Goal: Navigation & Orientation: Find specific page/section

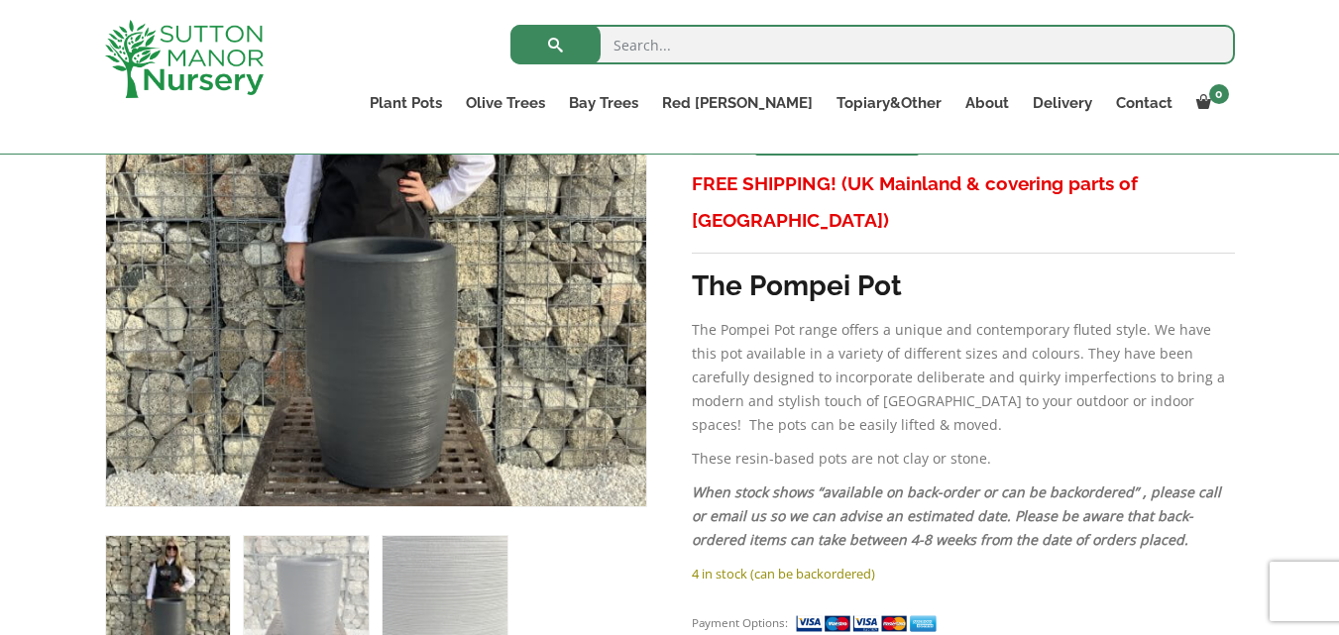
scroll to position [625, 0]
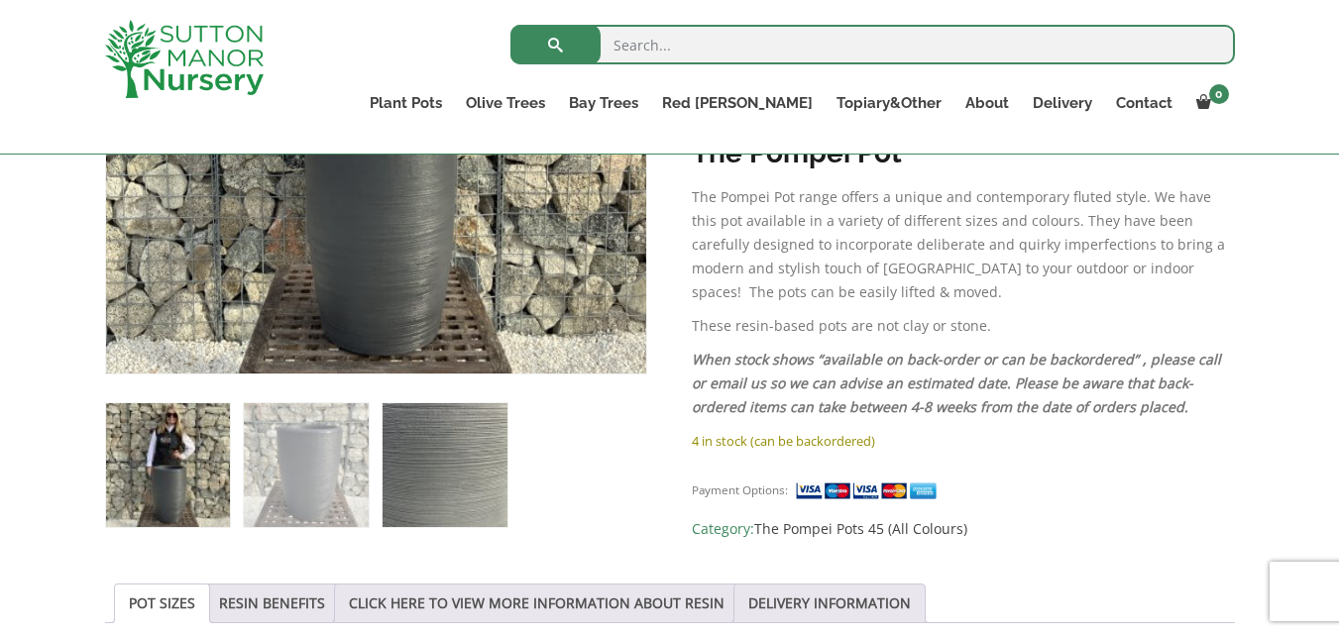
click at [410, 486] on img at bounding box center [444, 465] width 124 height 124
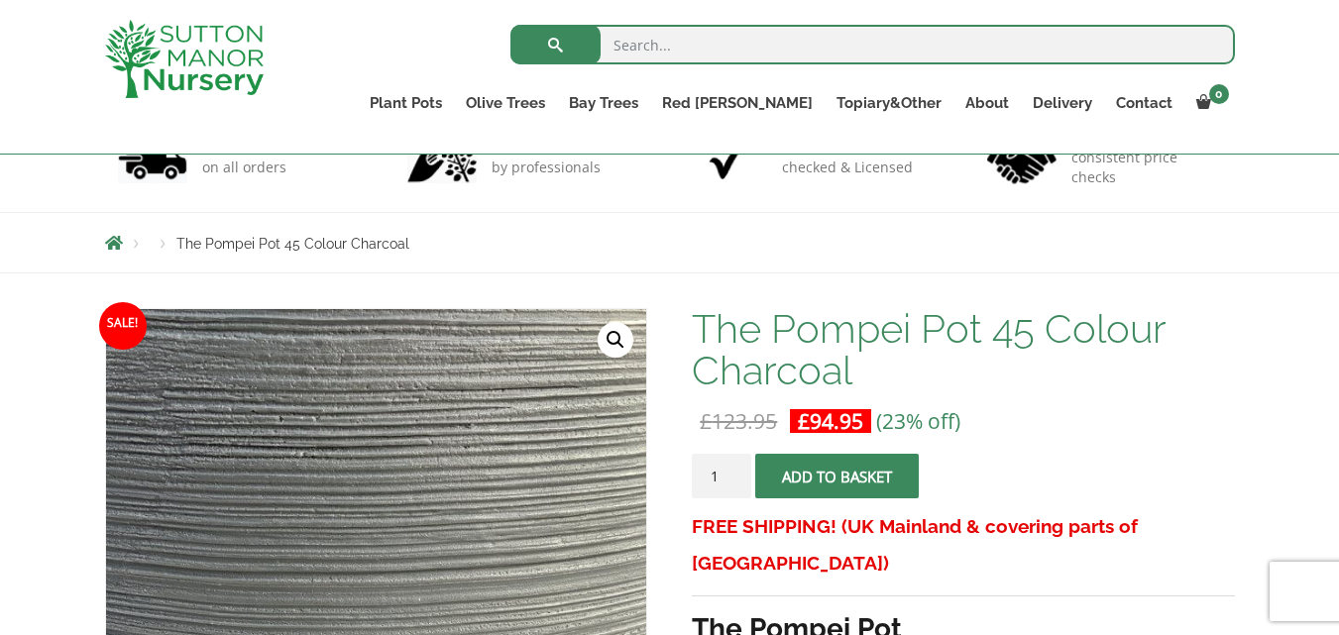
scroll to position [56, 0]
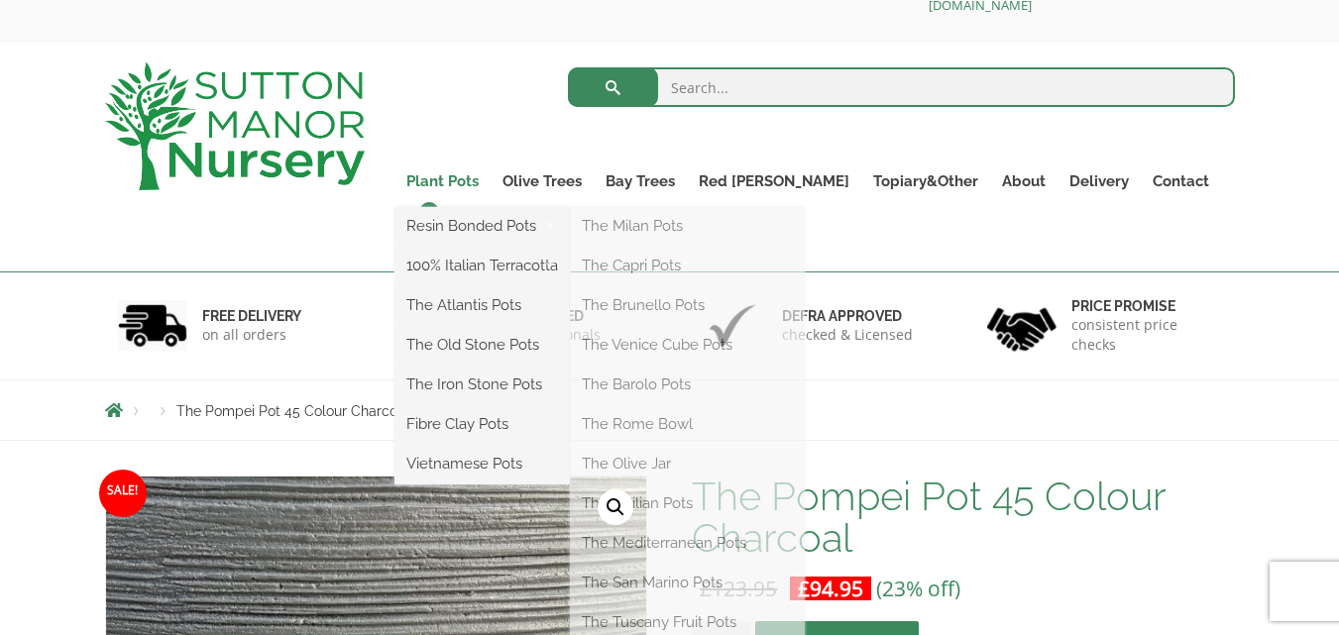
click at [490, 175] on link "Plant Pots" at bounding box center [442, 181] width 96 height 28
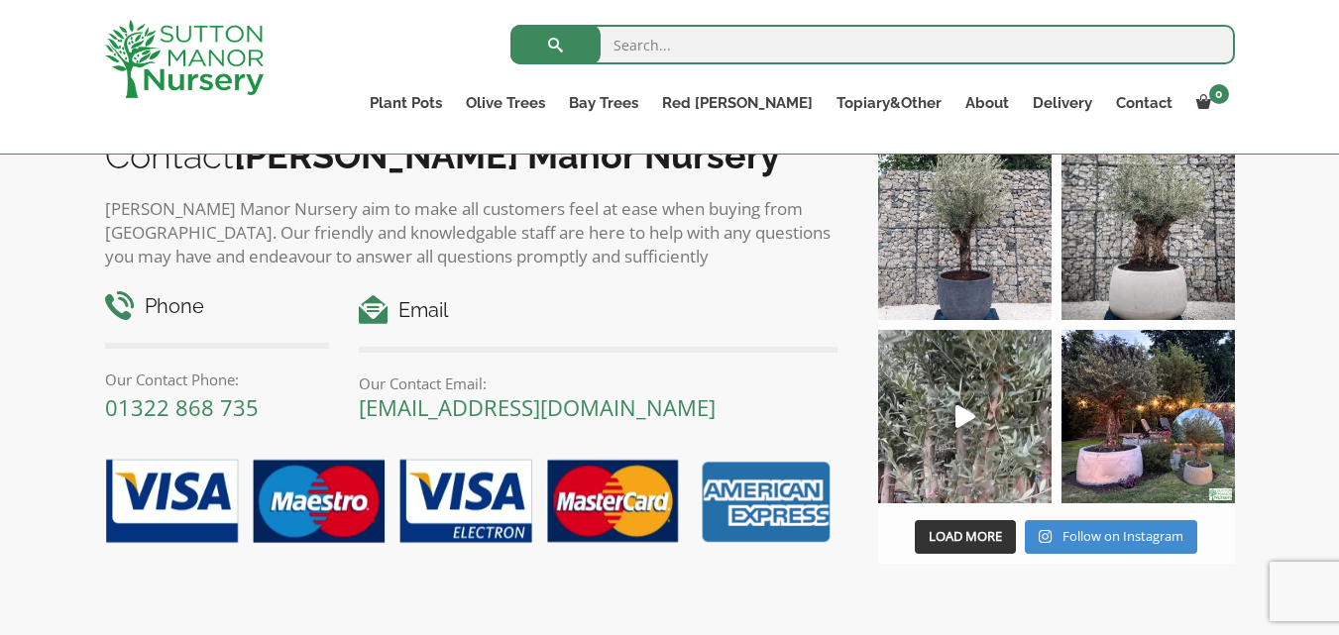
scroll to position [1931, 0]
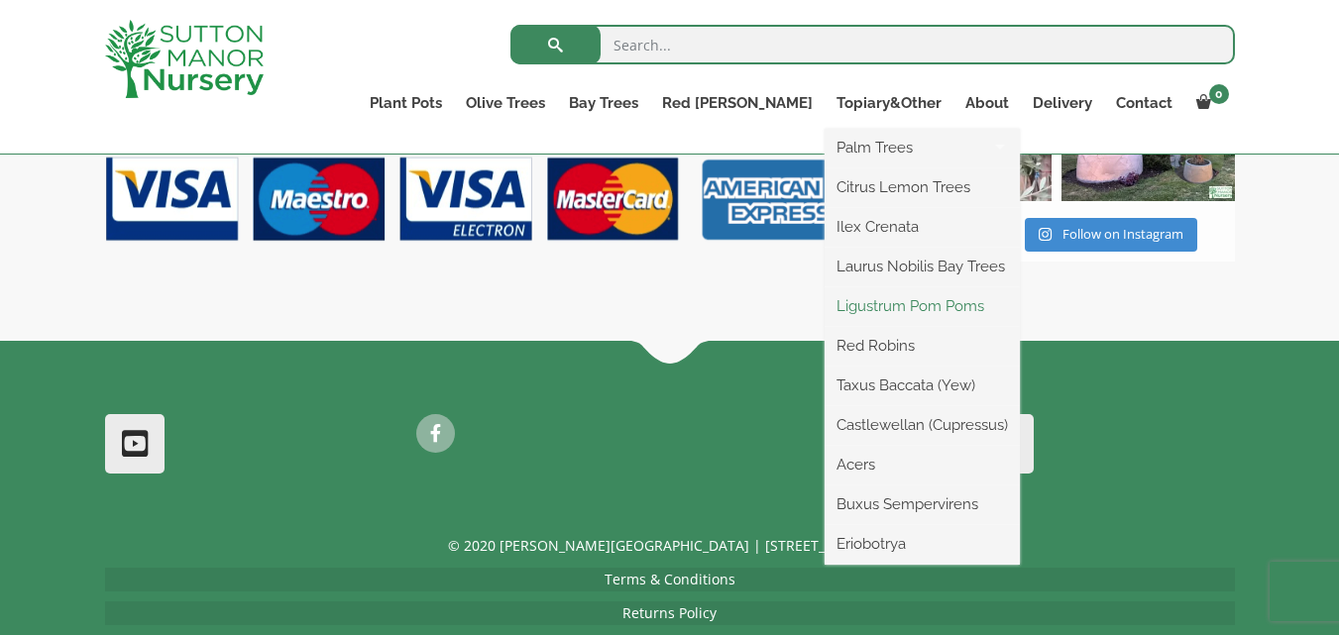
click at [891, 302] on link "Ligustrum Pom Poms" at bounding box center [921, 306] width 195 height 30
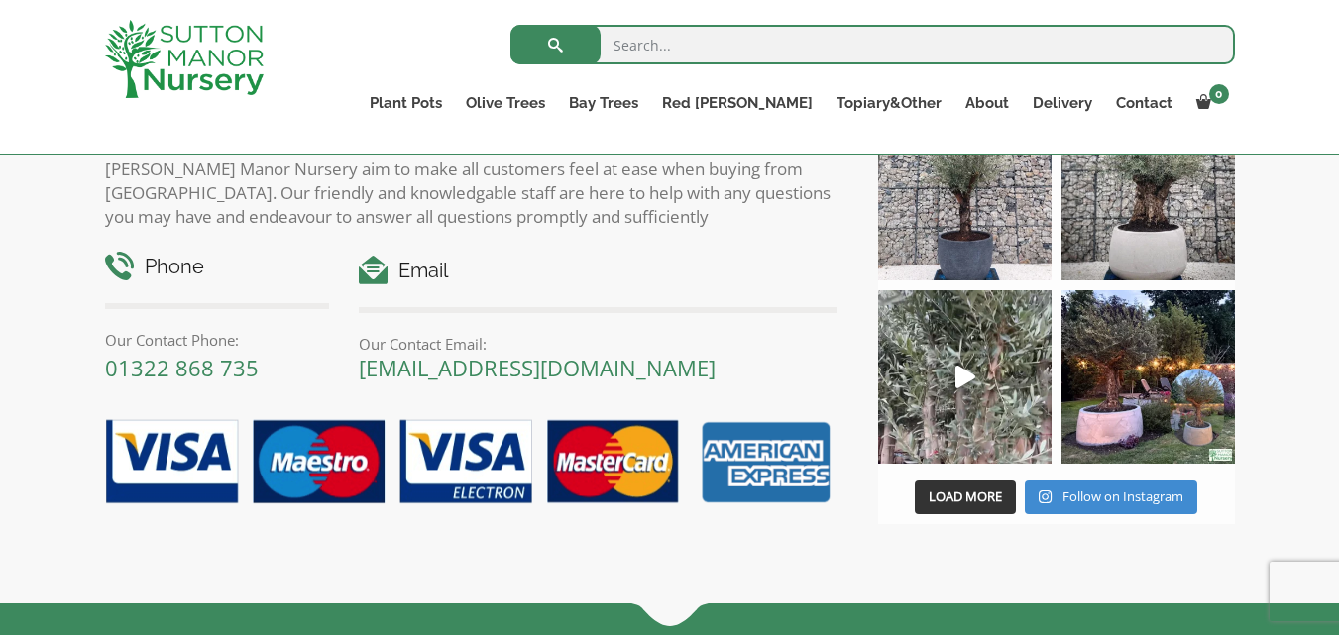
scroll to position [1074, 0]
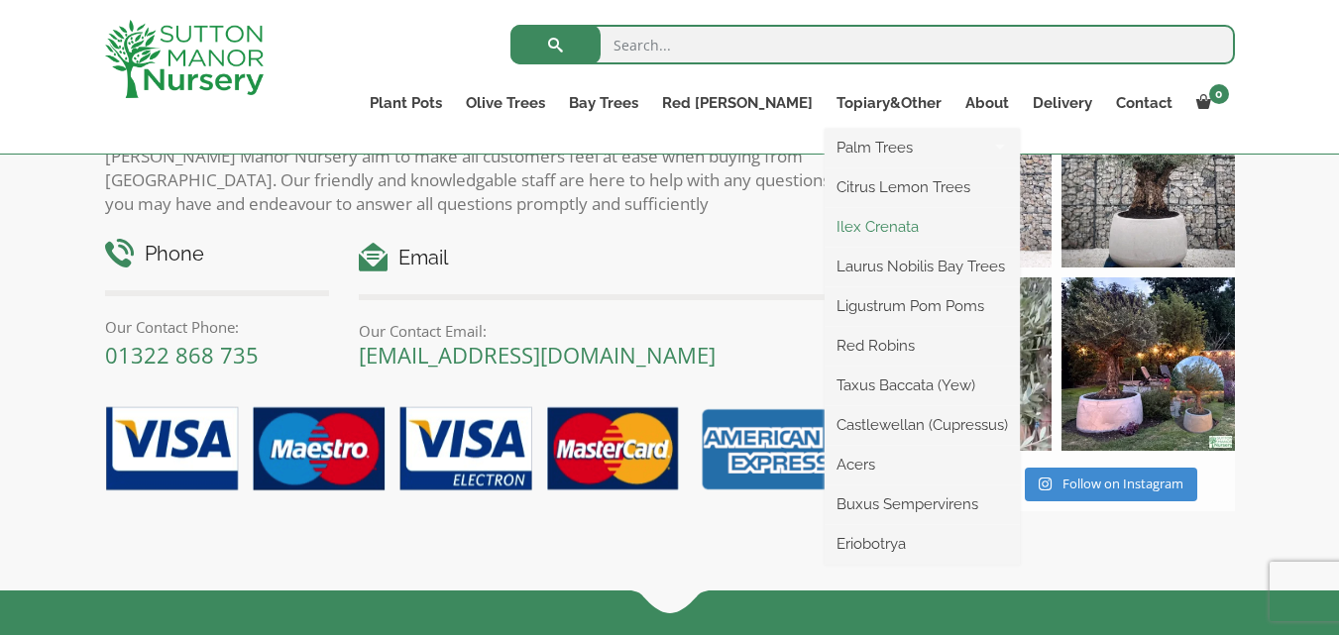
click at [869, 223] on link "Ilex Crenata" at bounding box center [921, 227] width 195 height 30
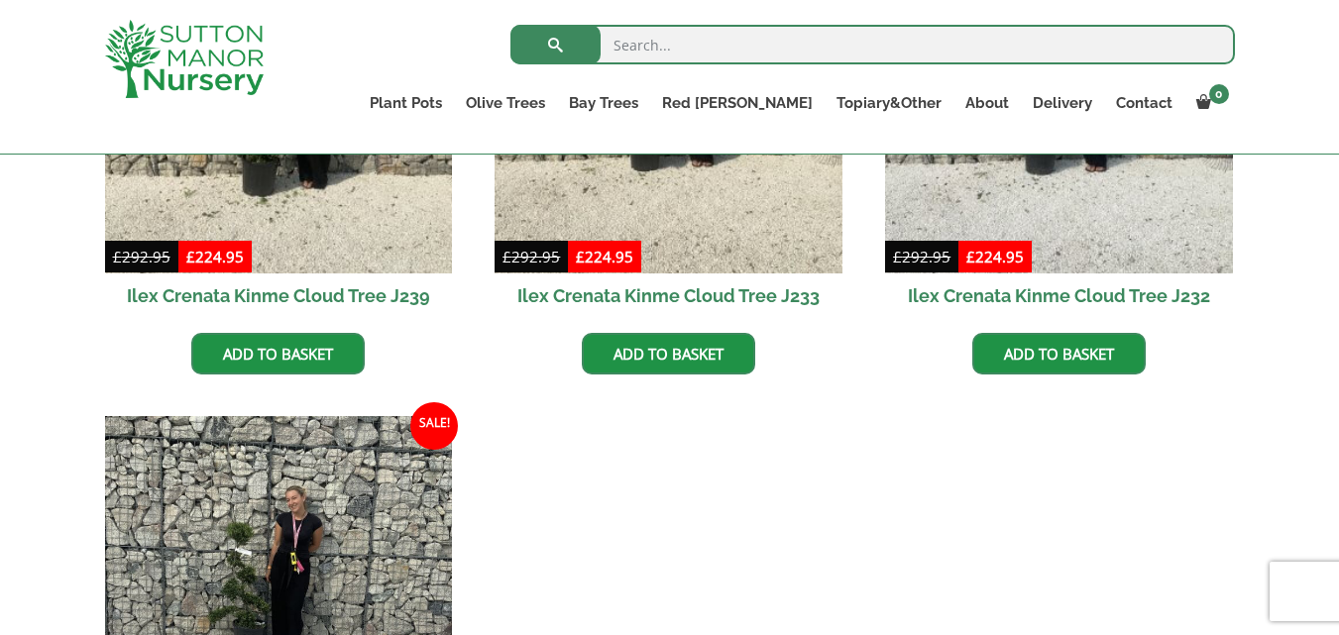
scroll to position [1162, 0]
